Goal: Navigation & Orientation: Understand site structure

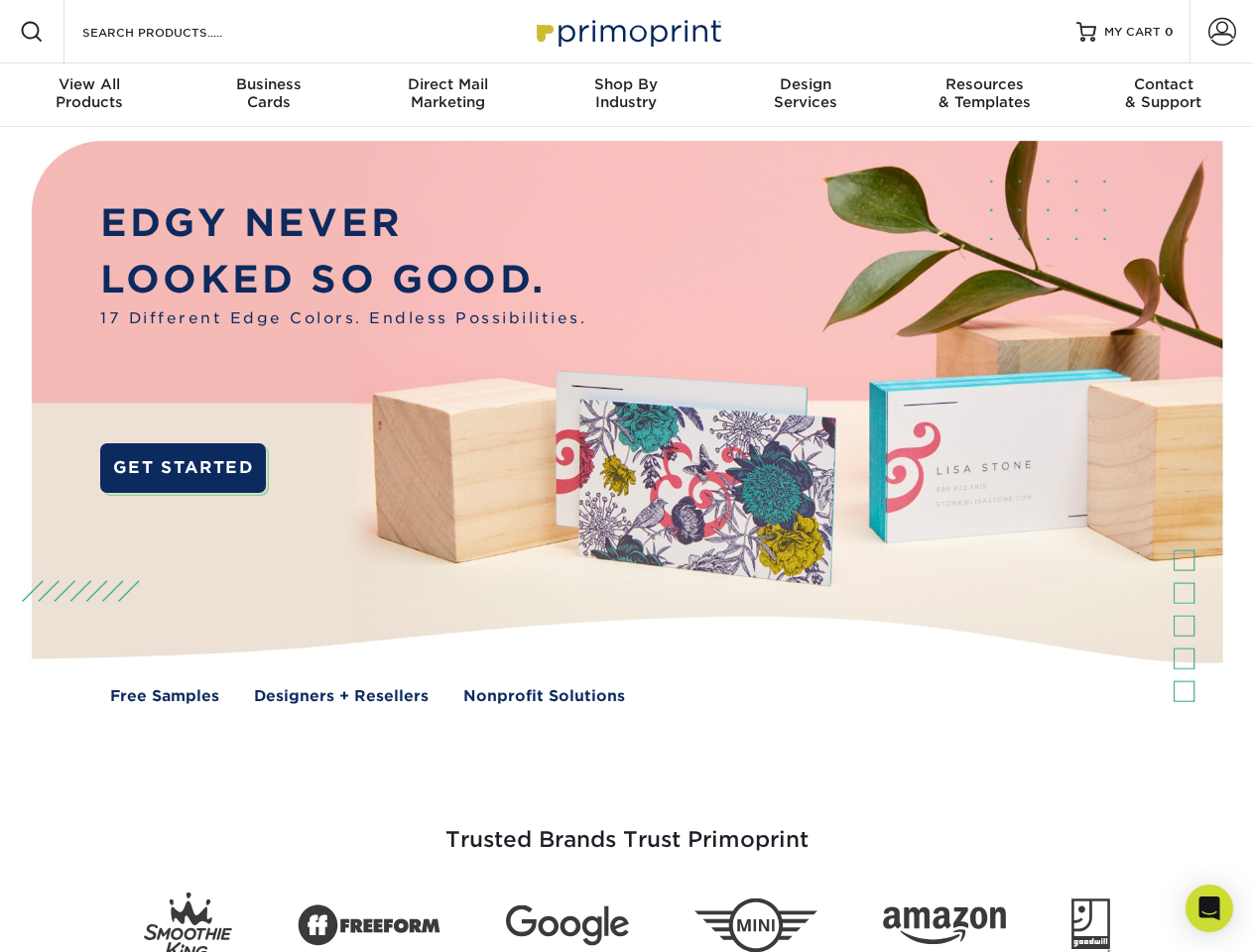
click at [626, 476] on img at bounding box center [626, 437] width 1240 height 620
click at [32, 32] on span at bounding box center [32, 32] width 24 height 24
click at [1221, 32] on span at bounding box center [1222, 32] width 28 height 28
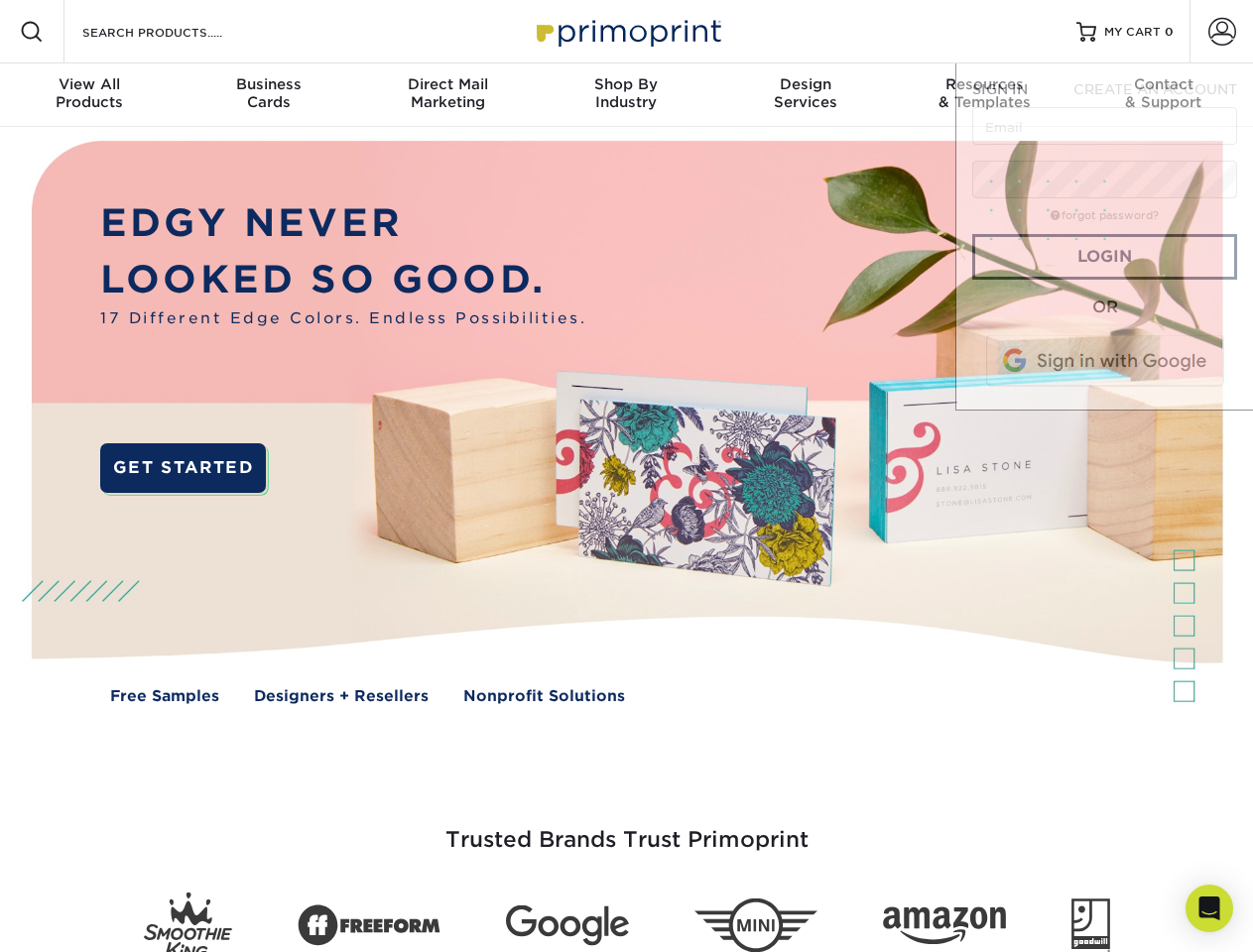
click at [89, 95] on div "View All Products" at bounding box center [89, 93] width 179 height 36
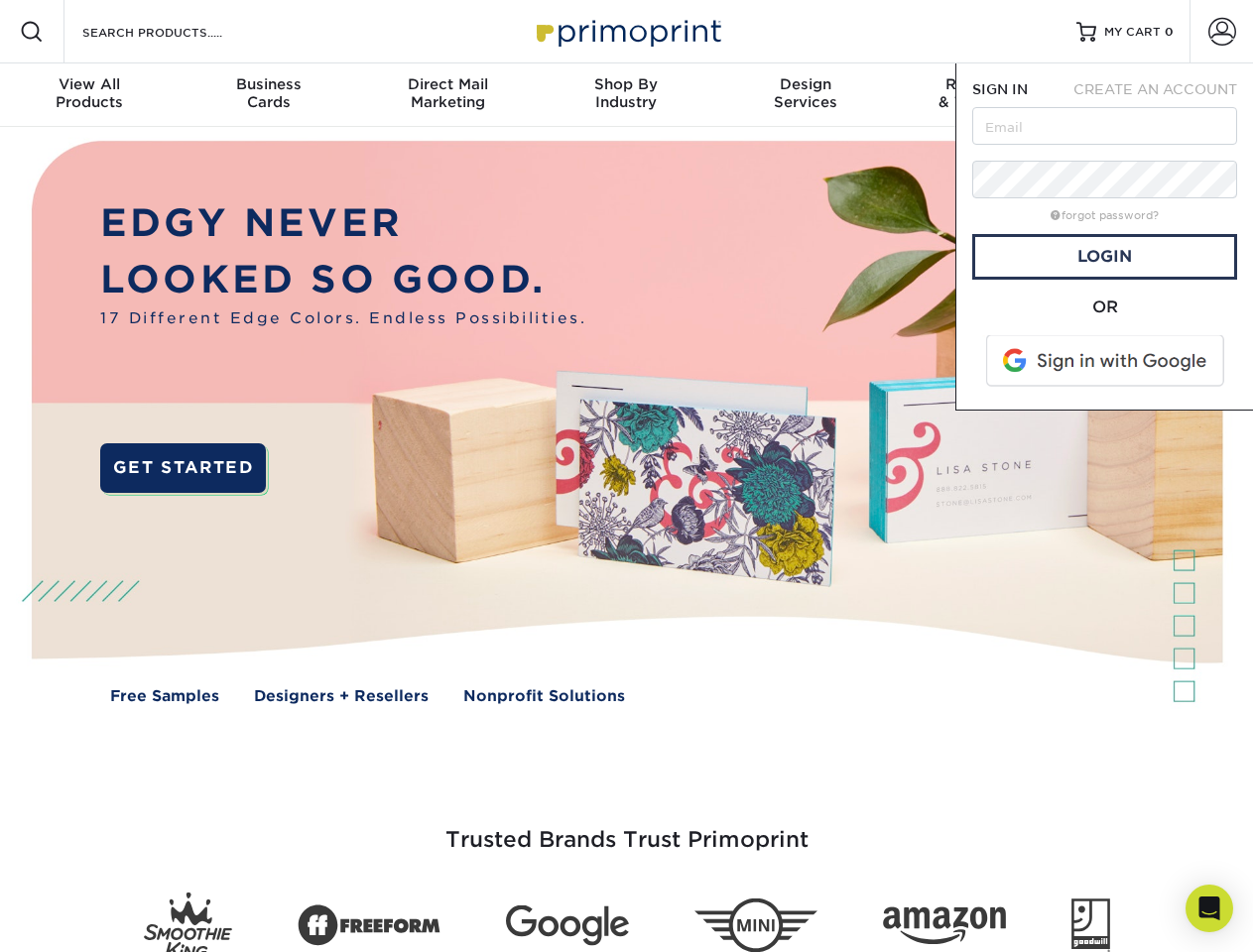
click at [268, 95] on div "Business Cards" at bounding box center [268, 93] width 179 height 36
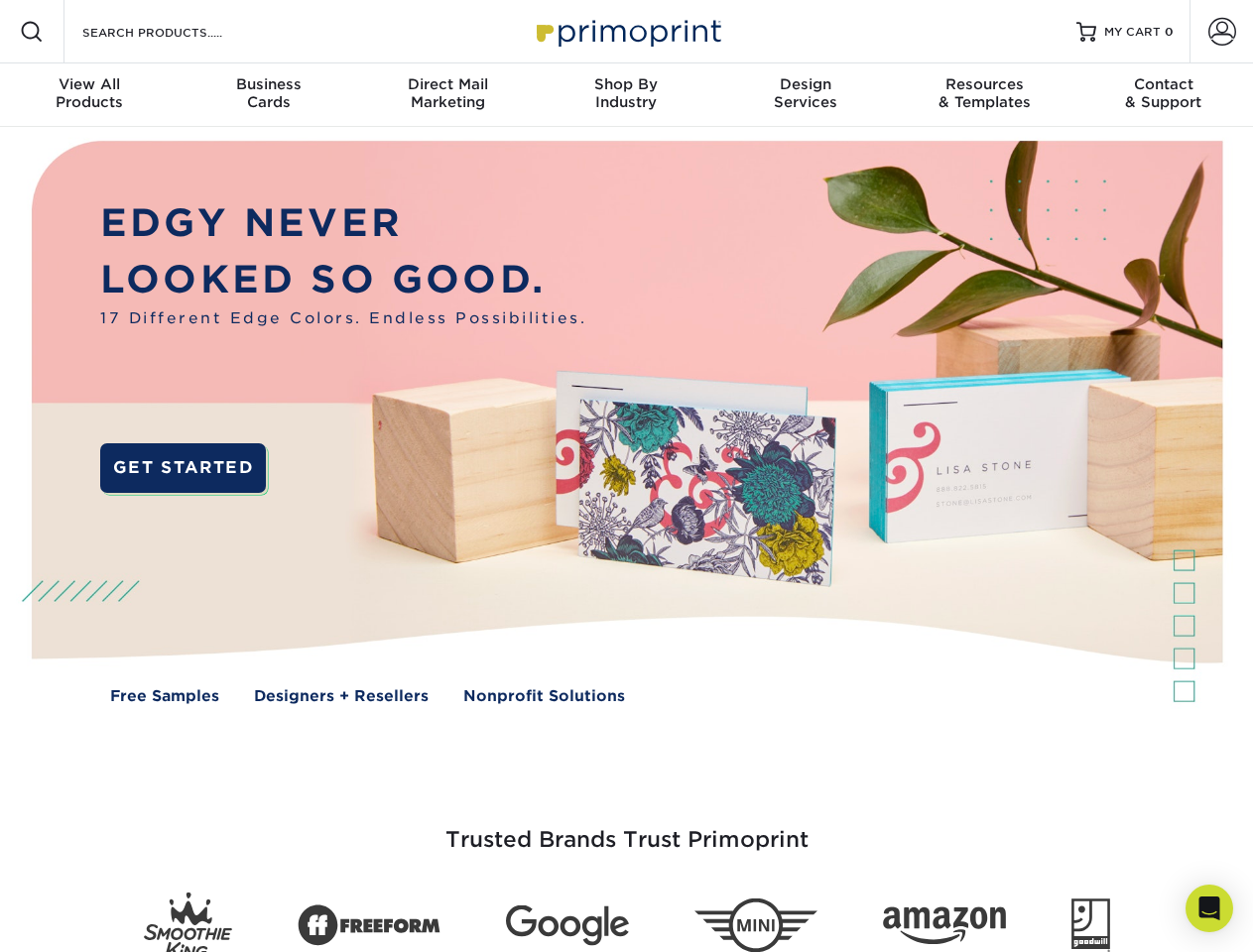
click at [448, 95] on div "Direct Mail Marketing" at bounding box center [448, 93] width 179 height 36
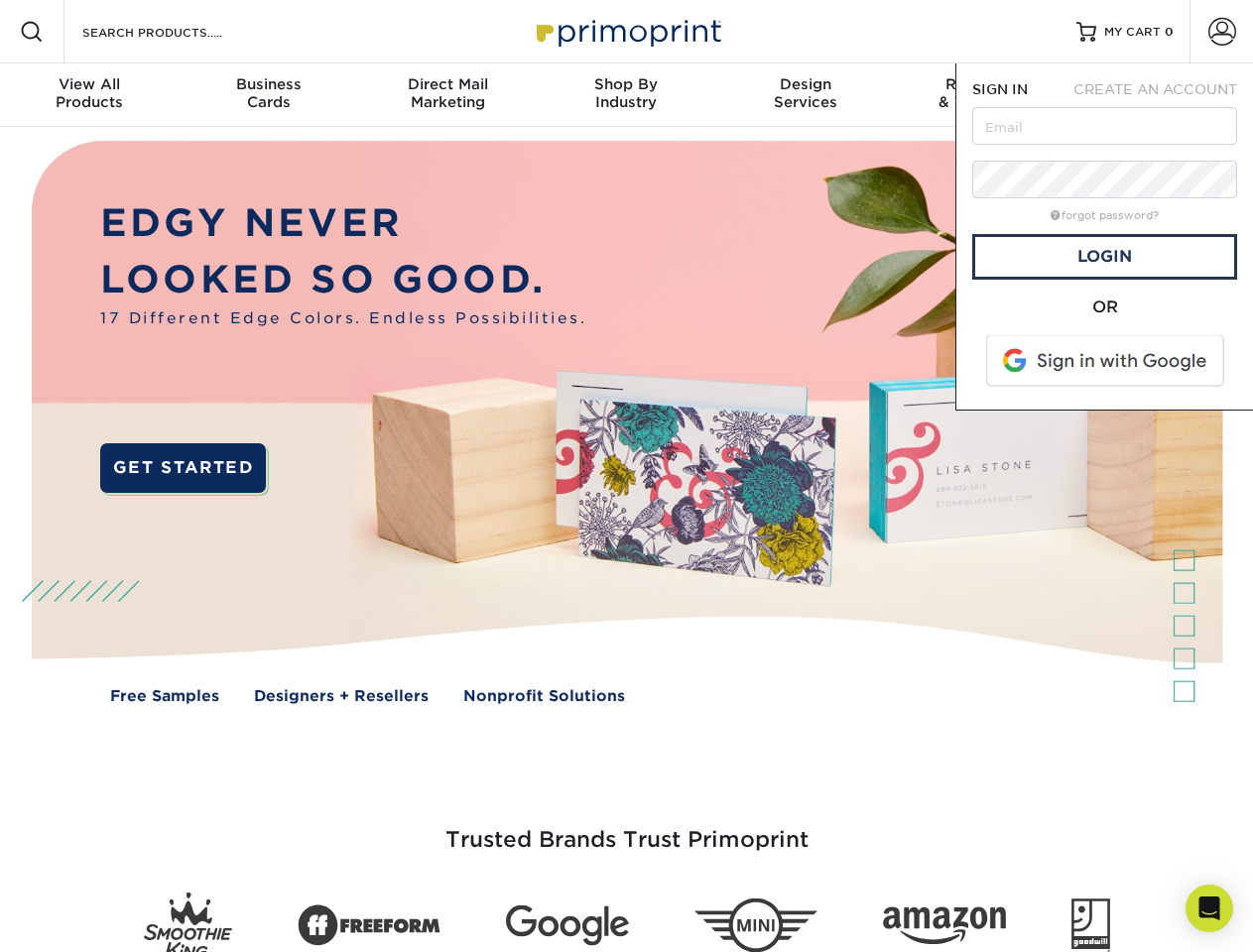
click at [626, 95] on div "Shop By Industry" at bounding box center [626, 93] width 179 height 36
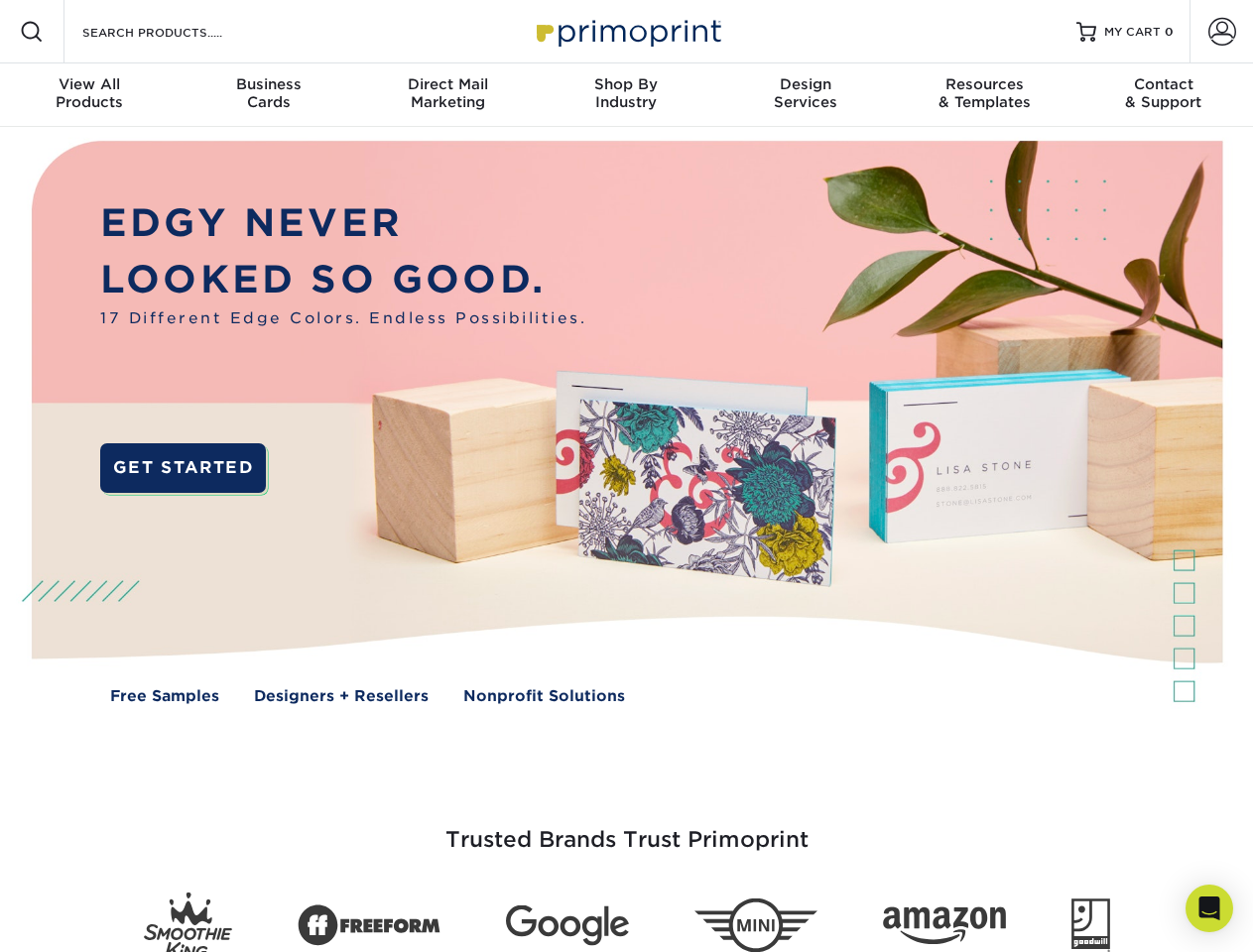
click at [805, 95] on div "Design Services" at bounding box center [806, 93] width 179 height 36
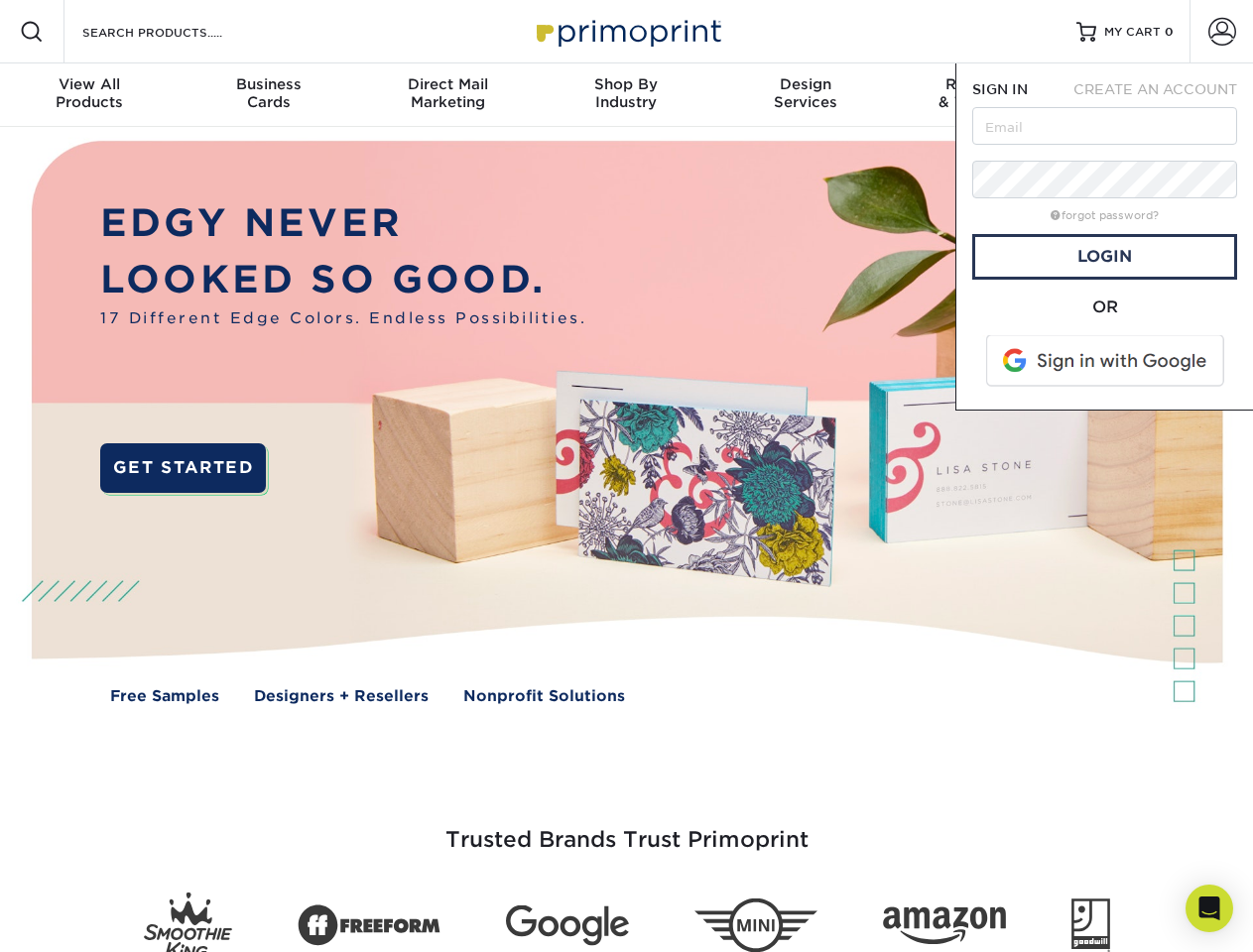
click at [984, 95] on span "SIGN IN" at bounding box center [1000, 89] width 56 height 16
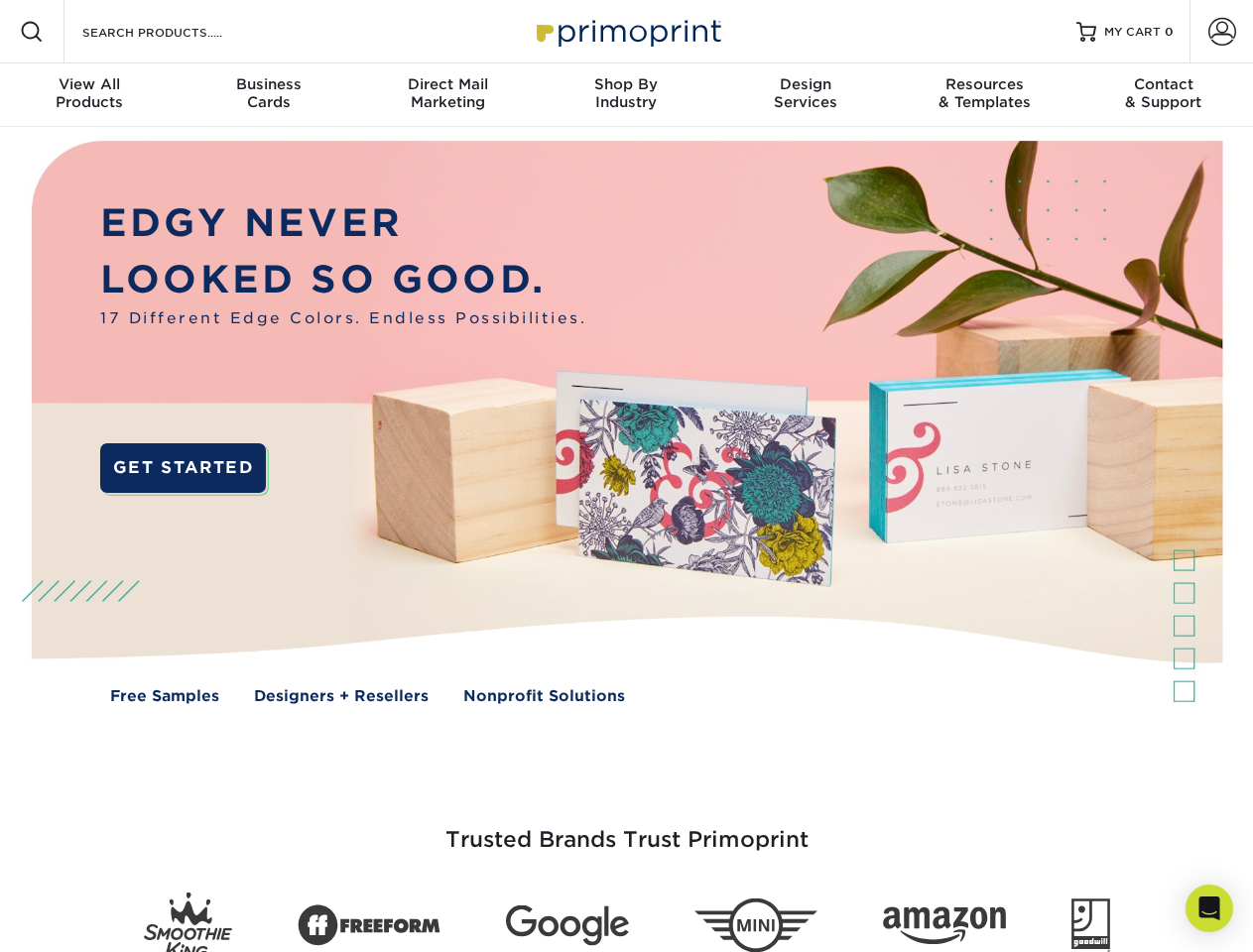
click at [1164, 95] on div "Contact & Support" at bounding box center [1164, 93] width 179 height 36
